Goal: Task Accomplishment & Management: Use online tool/utility

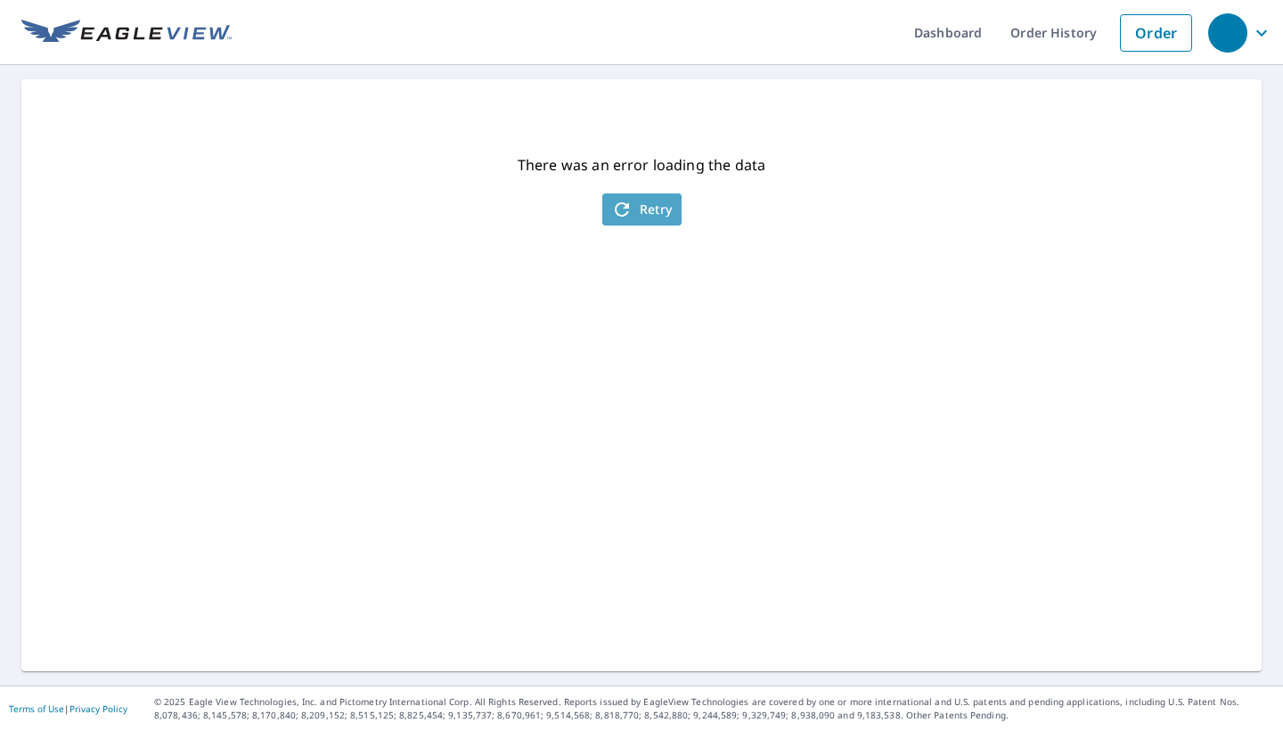
click at [655, 216] on span "Retry" at bounding box center [641, 209] width 61 height 21
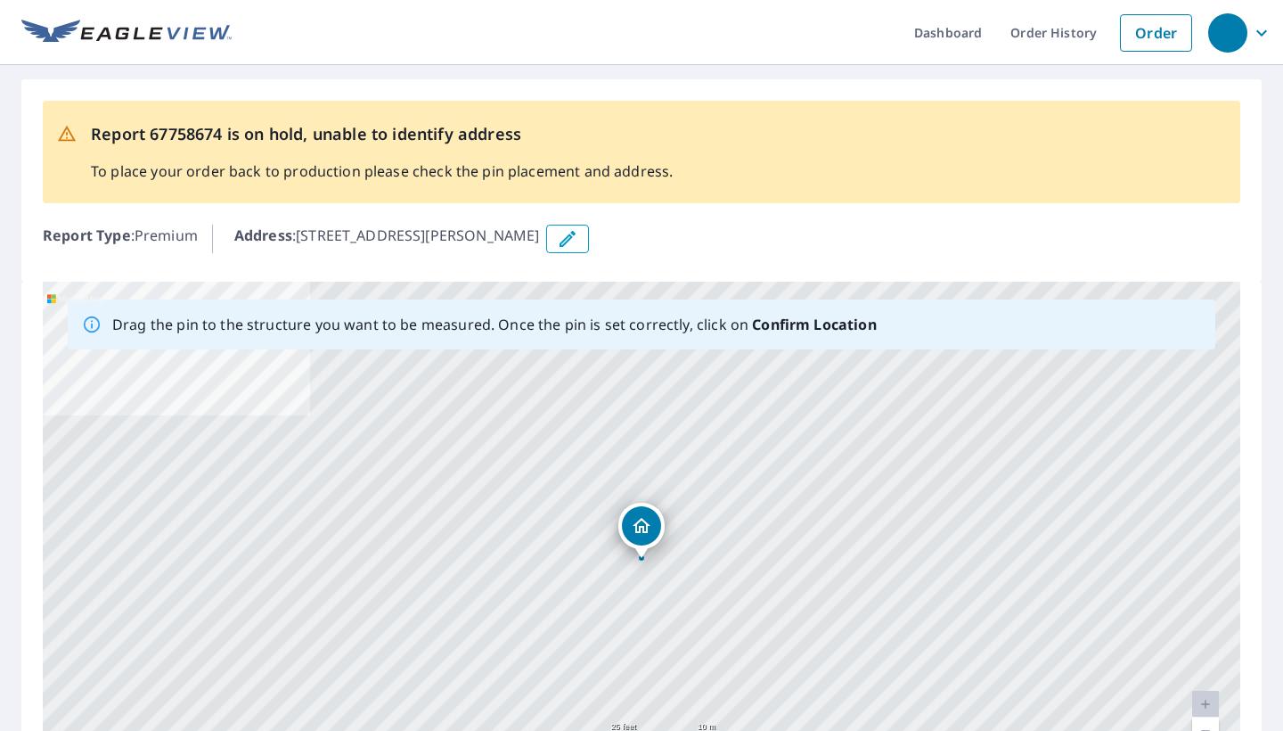
click at [650, 527] on icon "Dropped pin, building 1, Residential property, 100 S John St Atlanta, IN 46031" at bounding box center [641, 525] width 21 height 21
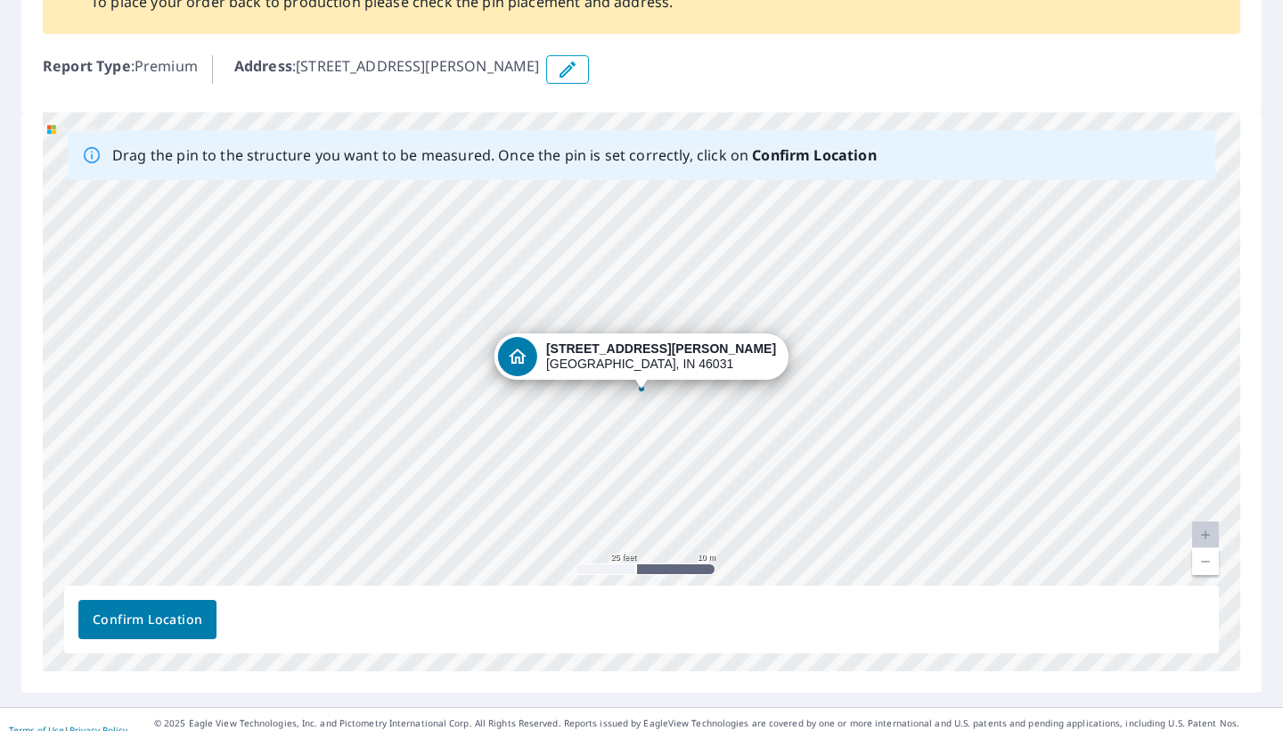
scroll to position [171, 0]
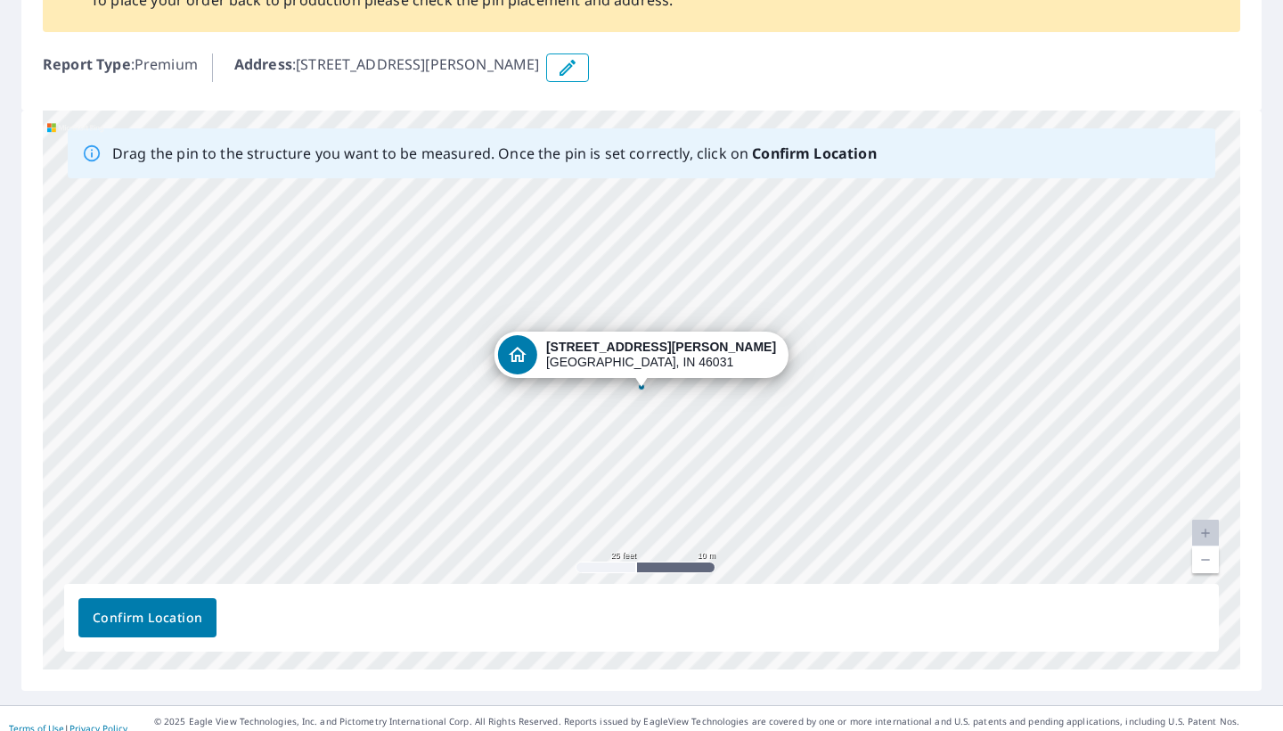
click at [115, 620] on span "Confirm Location" at bounding box center [148, 618] width 110 height 22
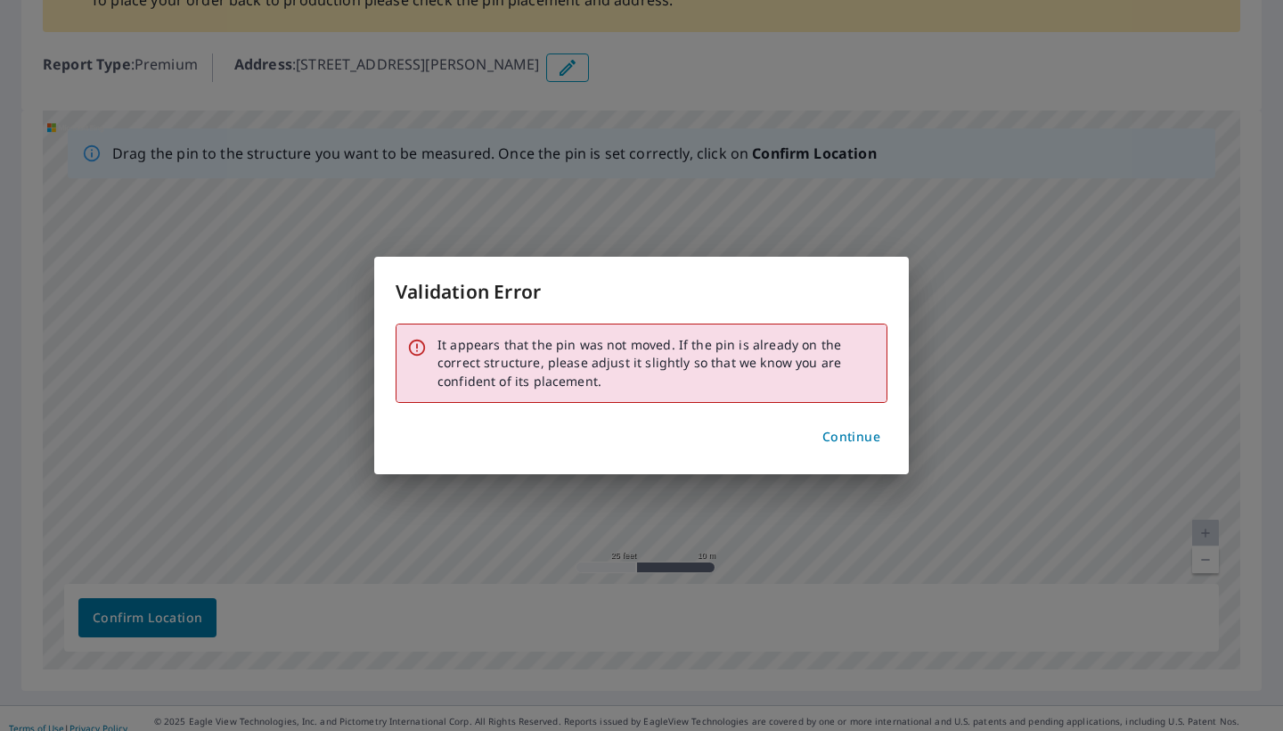
click at [852, 433] on span "Continue" at bounding box center [851, 437] width 58 height 22
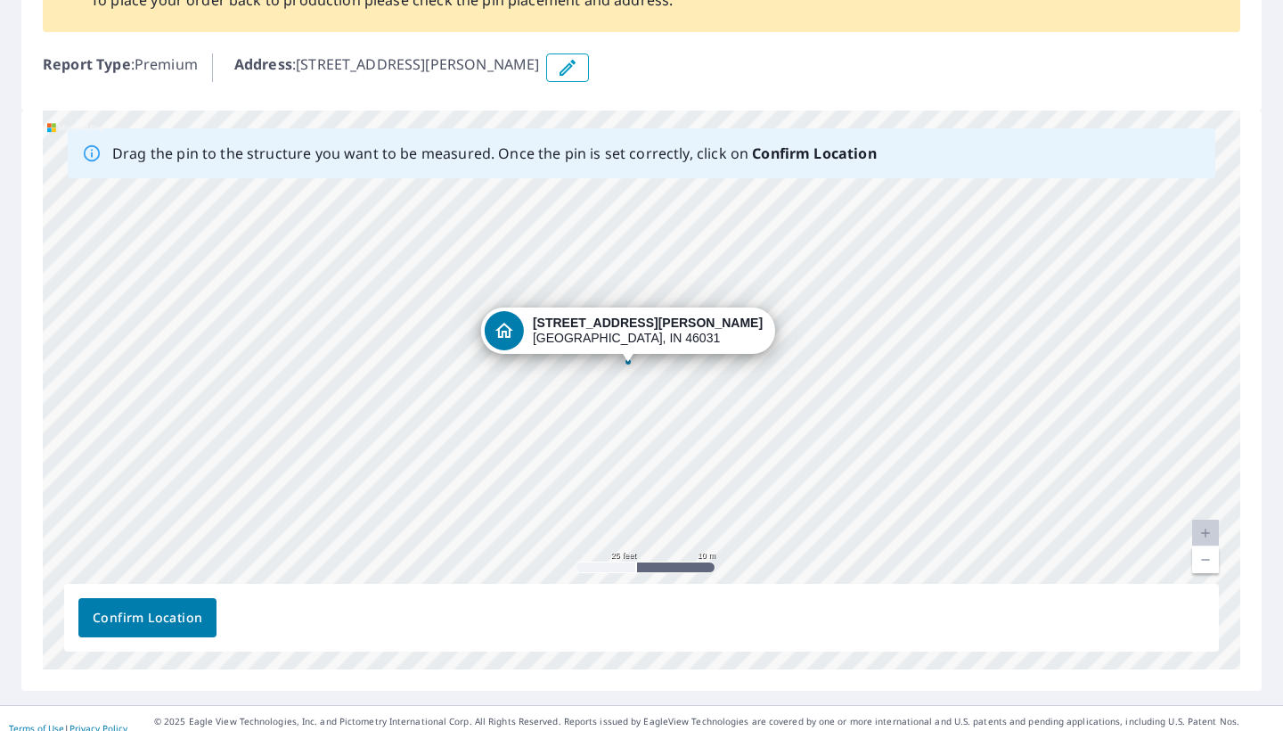
drag, startPoint x: 645, startPoint y: 378, endPoint x: 632, endPoint y: 353, distance: 28.3
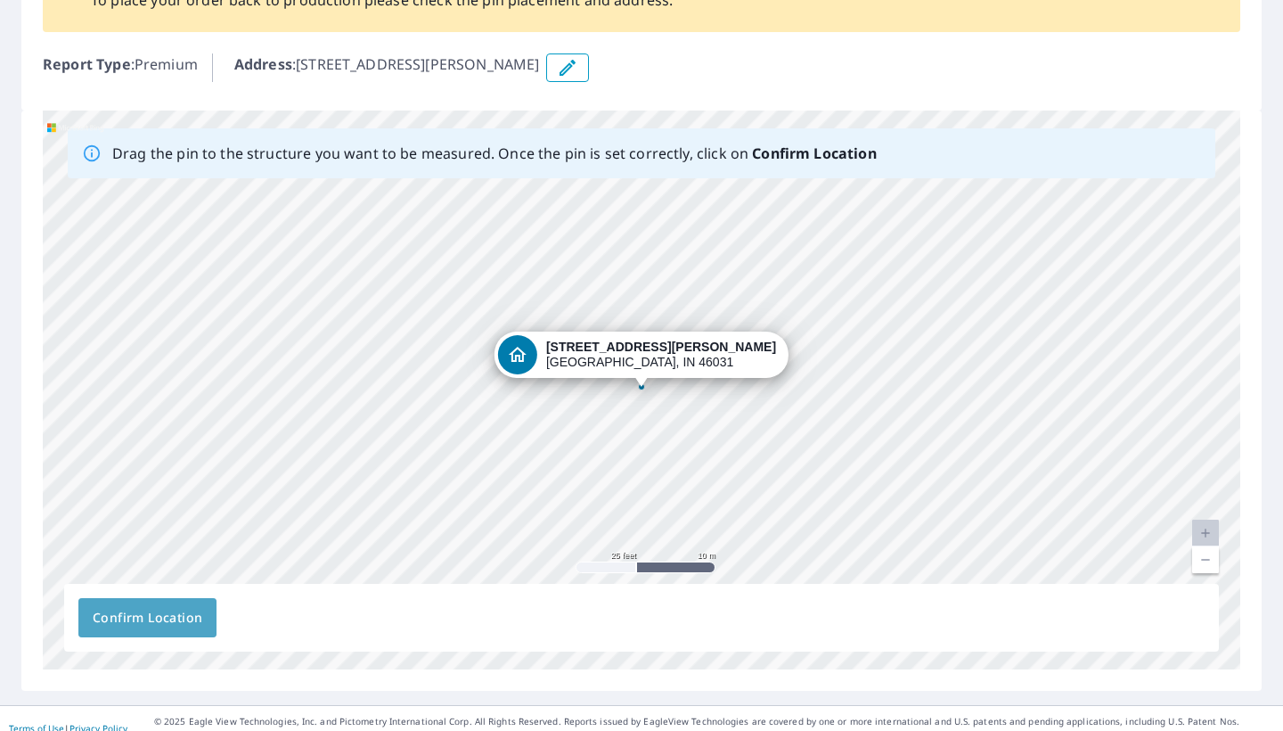
click at [167, 619] on span "Confirm Location" at bounding box center [148, 618] width 110 height 22
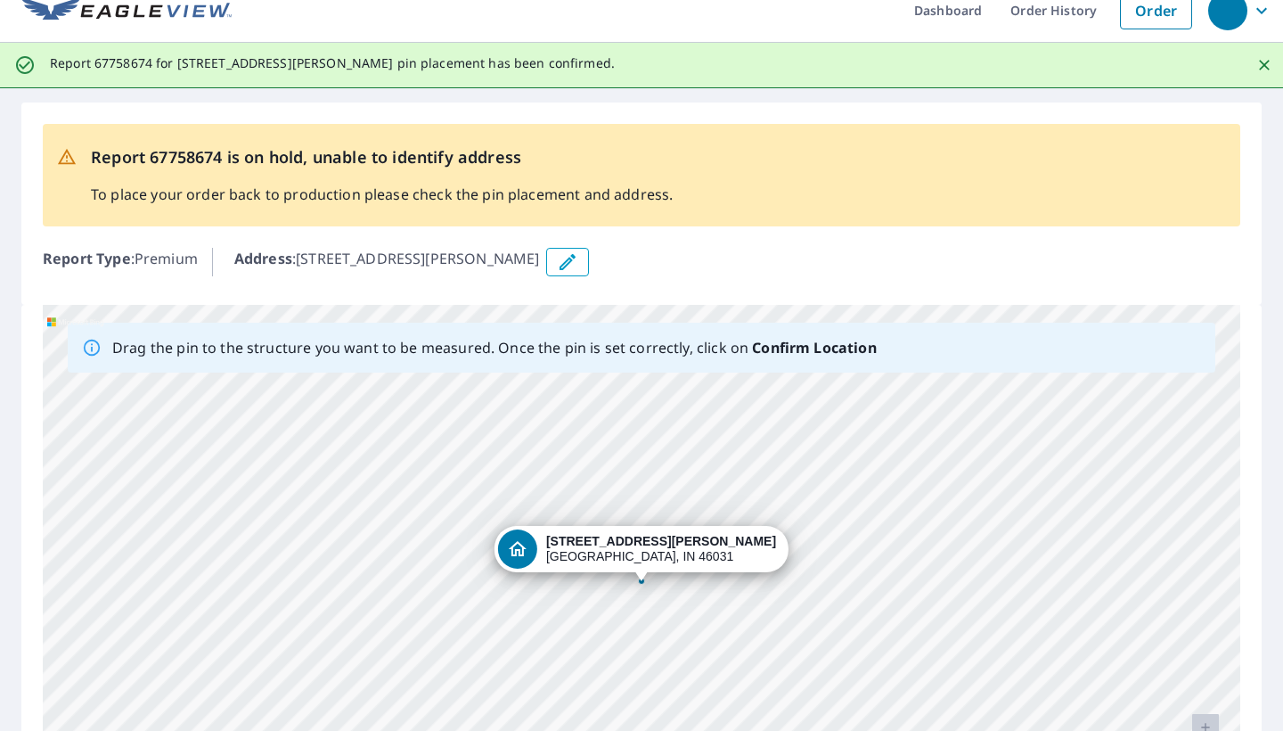
scroll to position [0, 0]
